Goal: Information Seeking & Learning: Learn about a topic

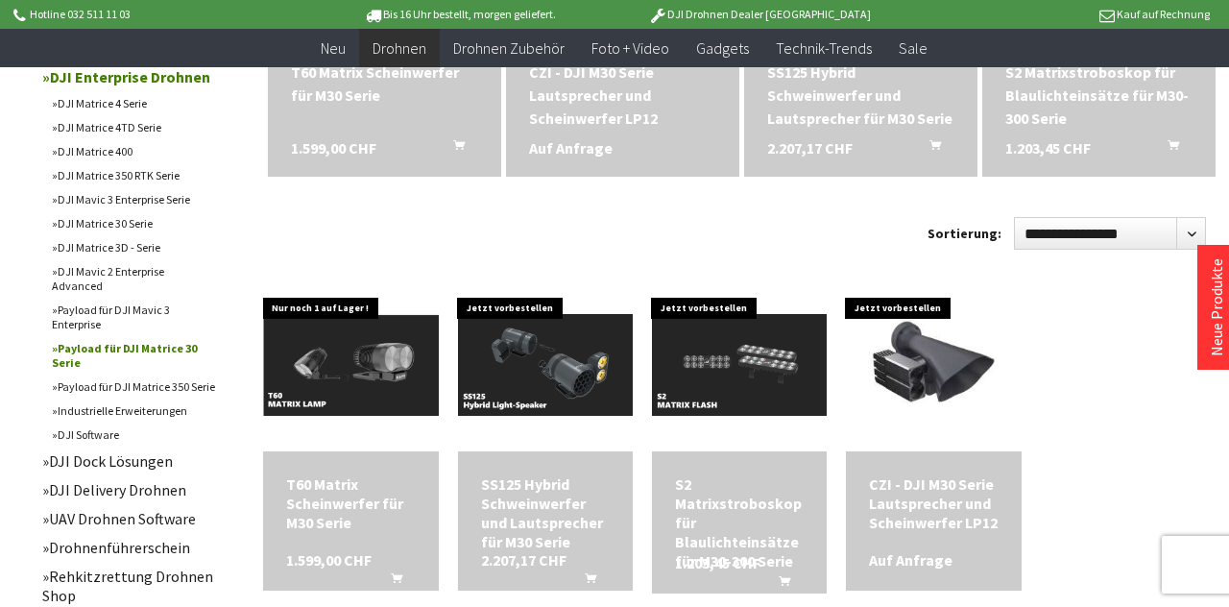
scroll to position [824, 0]
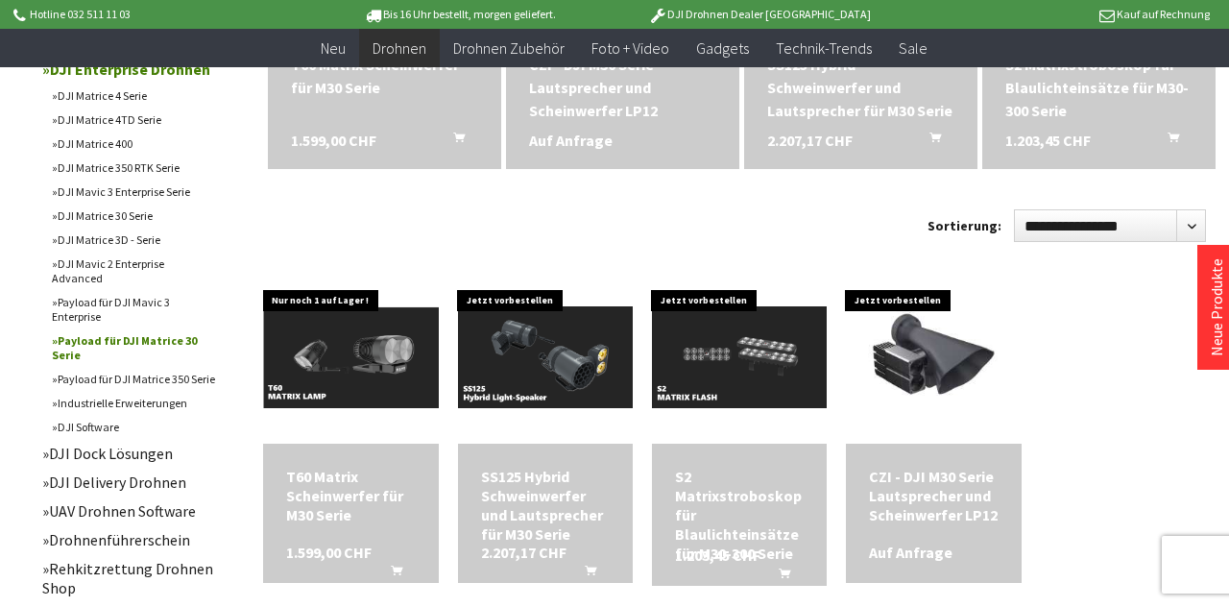
click at [539, 516] on div "SS125 Hybrid Schweinwerfer und Lautsprecher für M30 Serie" at bounding box center [545, 505] width 129 height 77
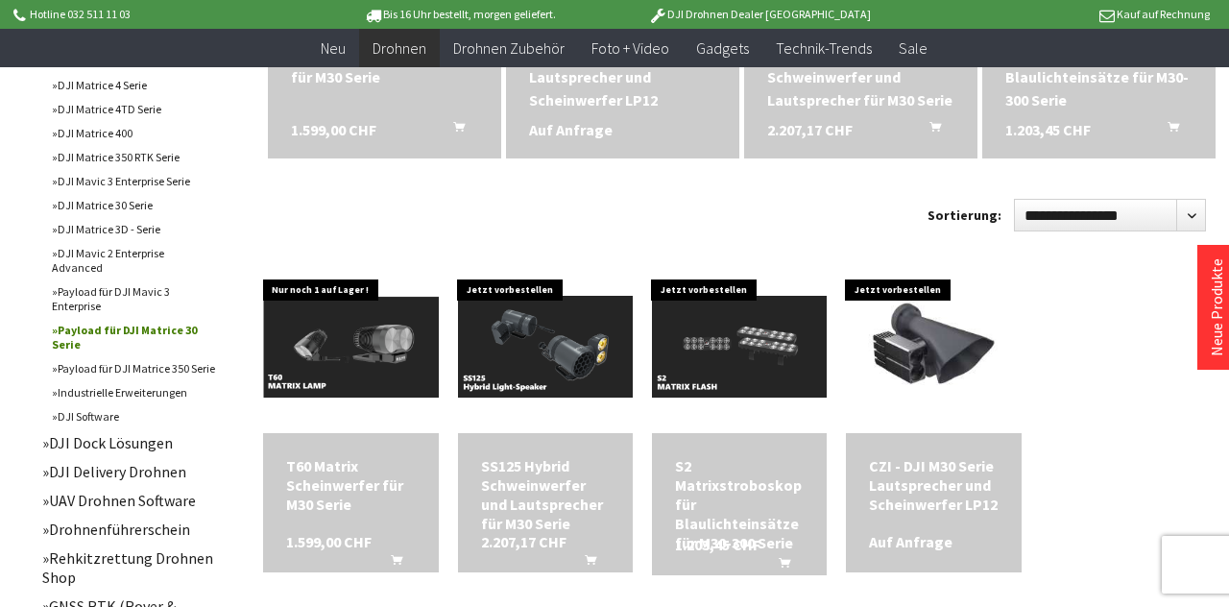
scroll to position [916, 0]
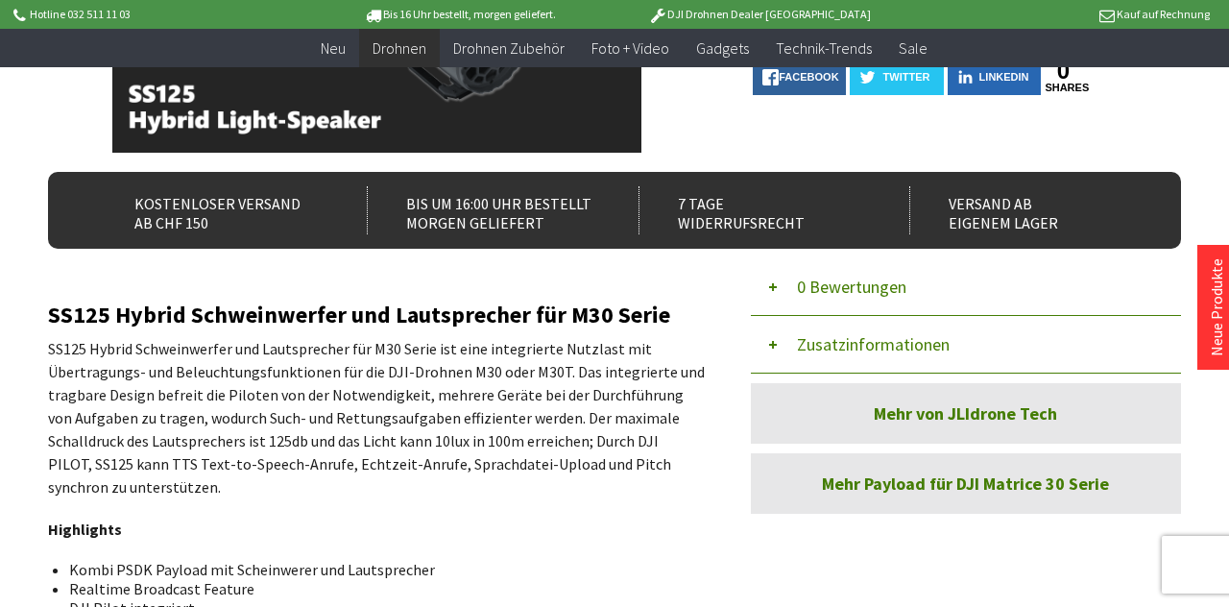
scroll to position [436, 0]
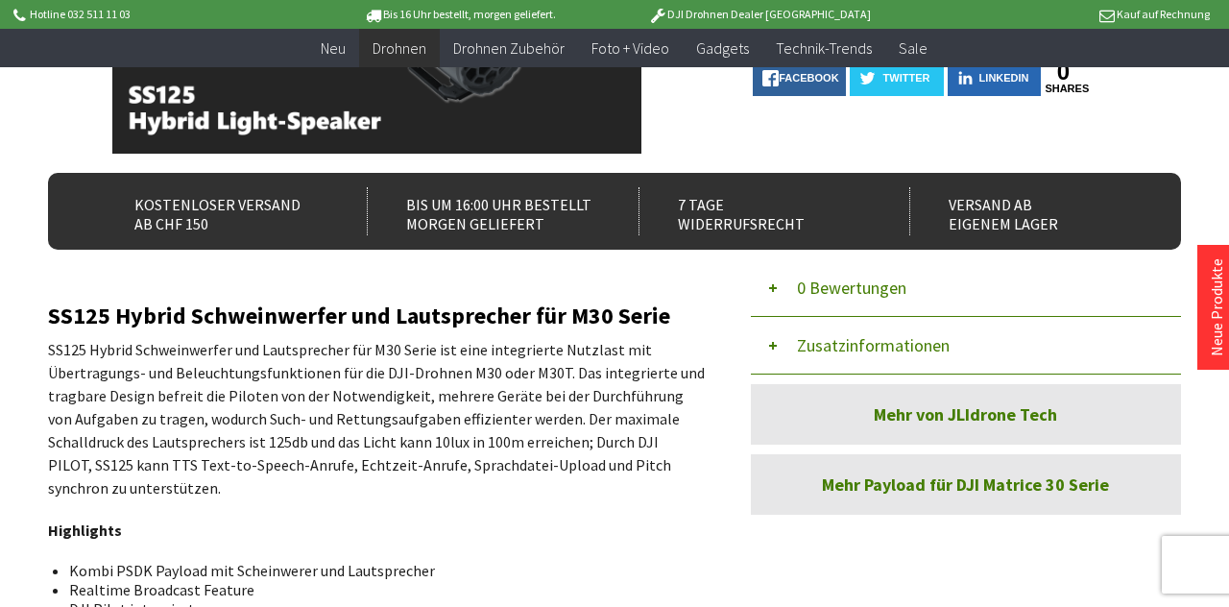
click at [972, 480] on link "Mehr Payload für DJI Matrice 30 Serie" at bounding box center [966, 484] width 430 height 61
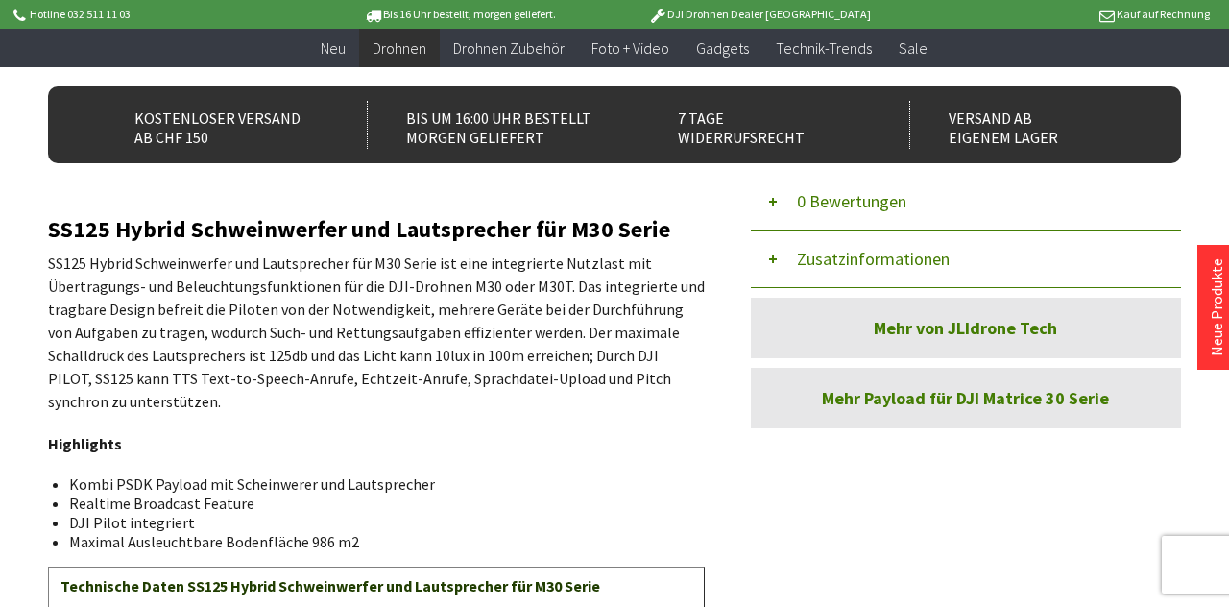
scroll to position [528, 0]
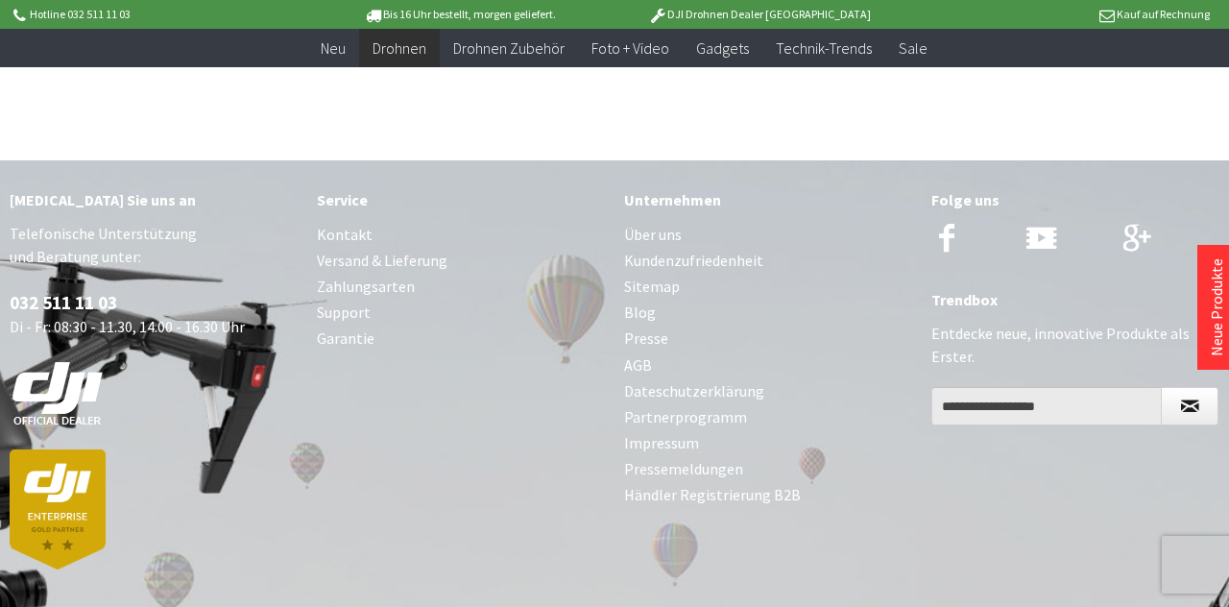
scroll to position [1813, 0]
